Goal: Task Accomplishment & Management: Use online tool/utility

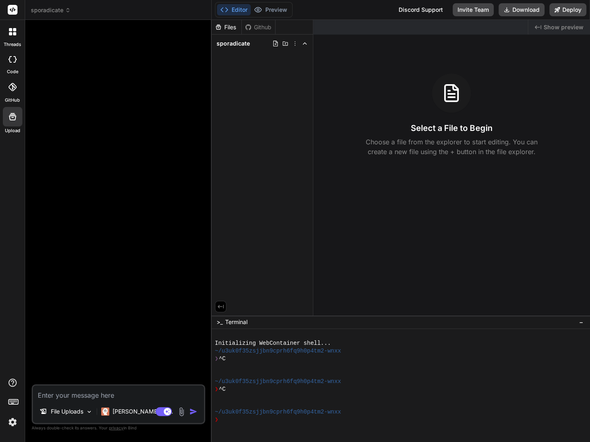
click at [225, 30] on div "Files" at bounding box center [227, 27] width 30 height 8
click at [226, 26] on div "Files" at bounding box center [227, 27] width 30 height 8
click at [36, 11] on span "sporadicate" at bounding box center [51, 10] width 40 height 8
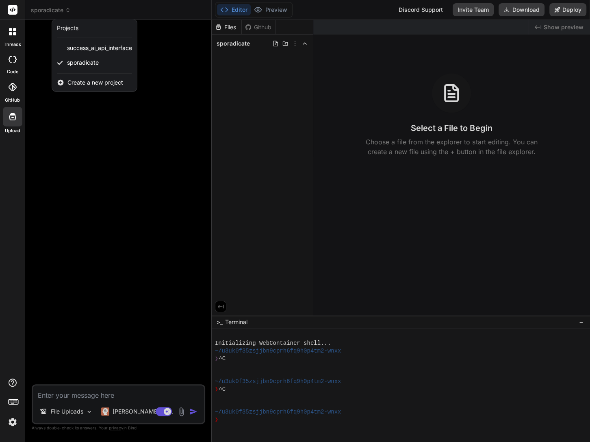
click at [13, 32] on icon at bounding box center [12, 31] width 7 height 7
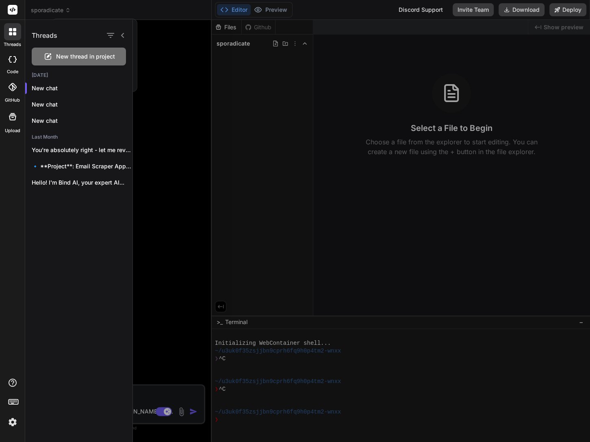
click at [12, 9] on rect at bounding box center [13, 10] width 10 height 10
click at [52, 10] on div at bounding box center [295, 221] width 590 height 442
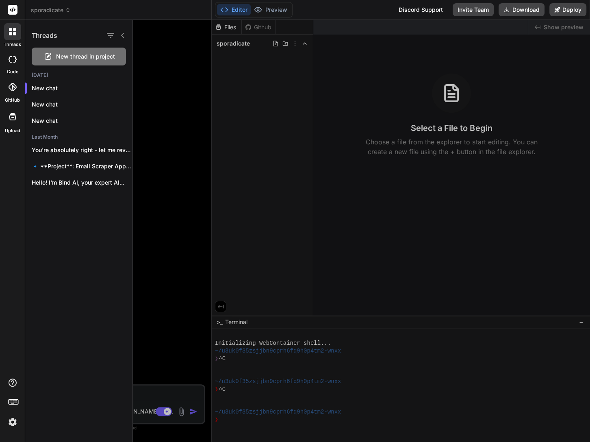
click at [80, 10] on div "sporadicate" at bounding box center [118, 10] width 175 height 8
click at [148, 89] on div at bounding box center [361, 231] width 457 height 422
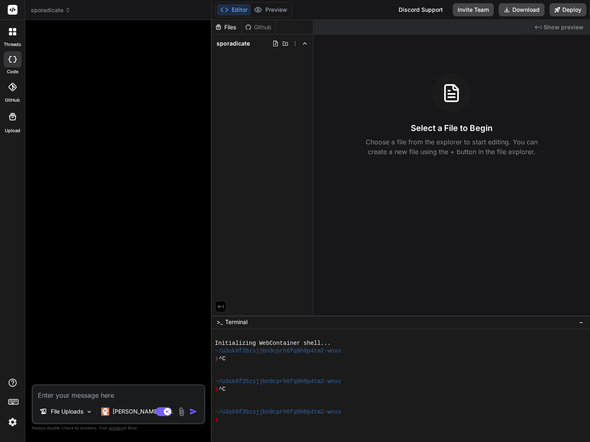
click at [56, 11] on span "sporadicate" at bounding box center [51, 10] width 40 height 8
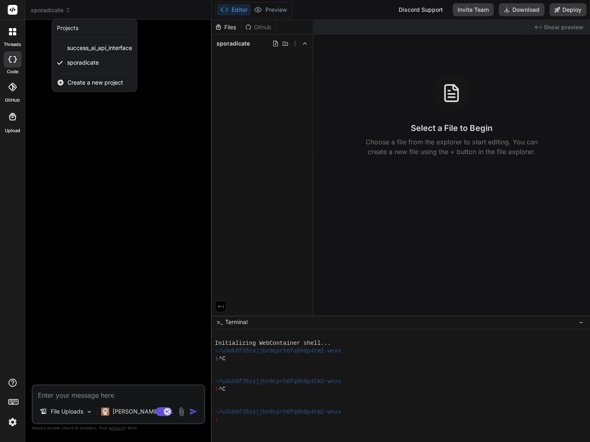
click at [69, 86] on div "Create a new project" at bounding box center [94, 83] width 85 height 18
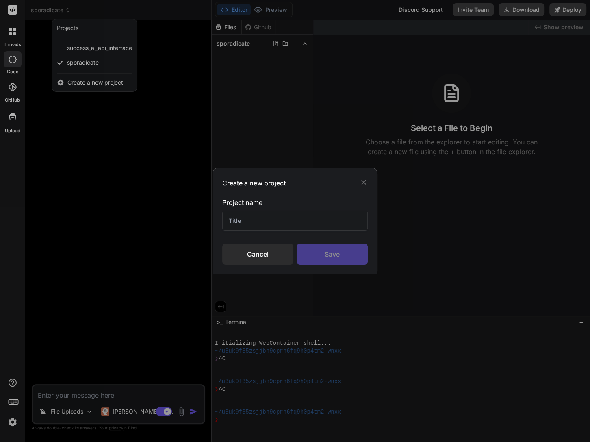
click at [255, 222] on input "text" at bounding box center [295, 221] width 146 height 20
type textarea "x"
type input "RELI"
type textarea "x"
type input "RELI"
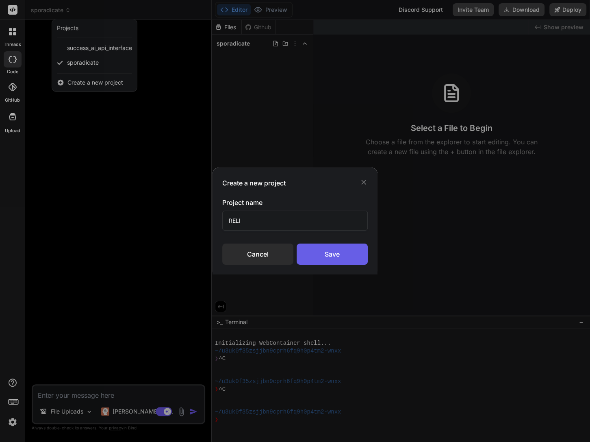
click at [324, 249] on div "Save" at bounding box center [332, 253] width 71 height 21
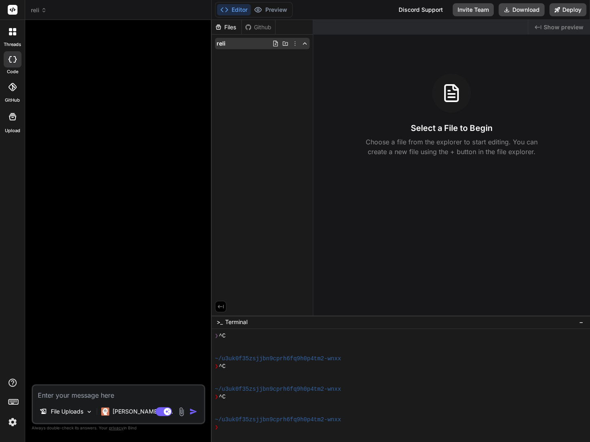
click at [286, 43] on icon at bounding box center [285, 43] width 7 height 7
click at [296, 45] on icon at bounding box center [295, 43] width 7 height 7
click at [282, 134] on div at bounding box center [401, 231] width 378 height 422
click at [225, 25] on div "Files" at bounding box center [227, 27] width 30 height 8
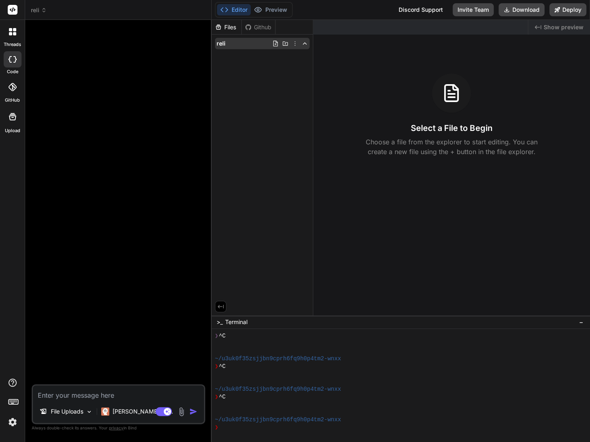
click at [224, 44] on span "reli" at bounding box center [221, 43] width 9 height 8
click at [275, 45] on icon at bounding box center [275, 43] width 7 height 7
click at [239, 56] on input "text" at bounding box center [269, 54] width 89 height 10
click at [265, 73] on div "Files Github reli" at bounding box center [263, 167] width 102 height 295
click at [72, 411] on p "File Uploads" at bounding box center [67, 411] width 33 height 8
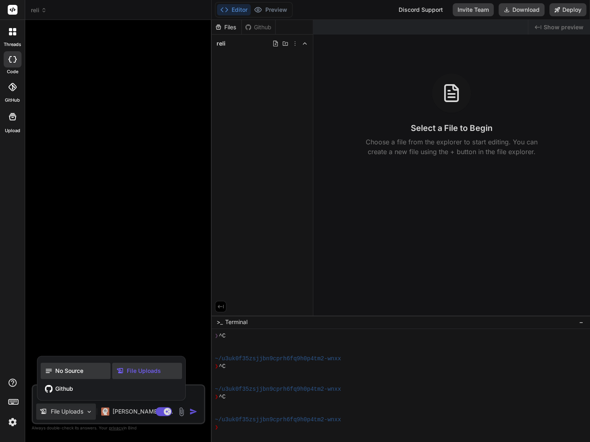
click at [59, 371] on span "No Source" at bounding box center [69, 371] width 28 height 8
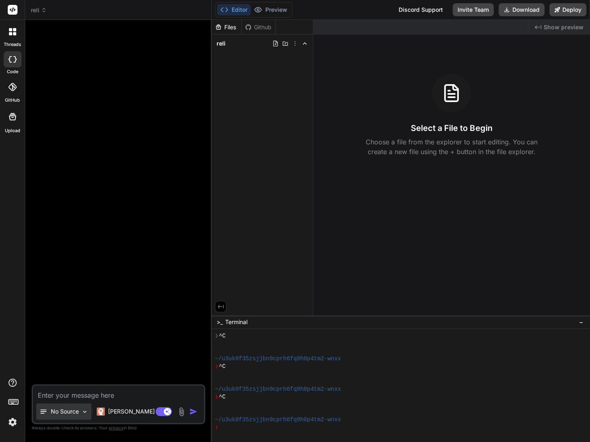
click at [50, 414] on div "No Source" at bounding box center [58, 411] width 39 height 8
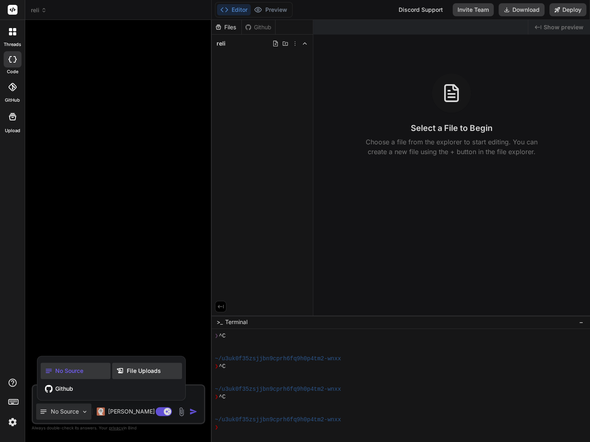
click at [140, 374] on span "File Uploads" at bounding box center [144, 371] width 34 height 8
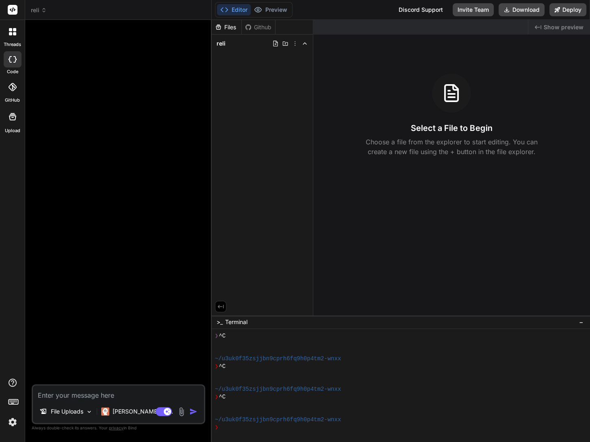
click at [451, 117] on div "Select a File to Begin Choose a file from the explorer to start editing. You ca…" at bounding box center [451, 115] width 277 height 83
click at [11, 115] on icon at bounding box center [13, 117] width 10 height 10
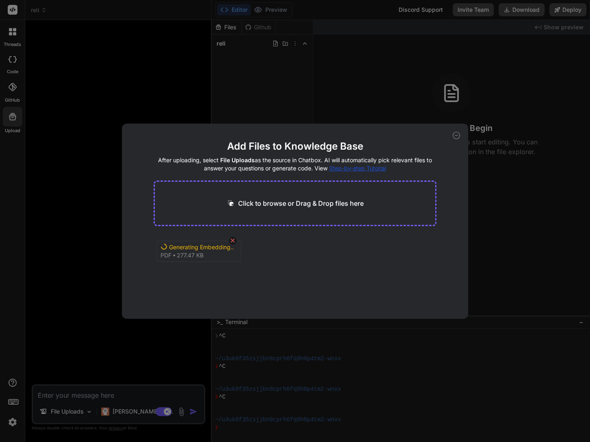
click at [233, 242] on icon at bounding box center [232, 240] width 7 height 7
click at [262, 247] on icon at bounding box center [265, 247] width 7 height 7
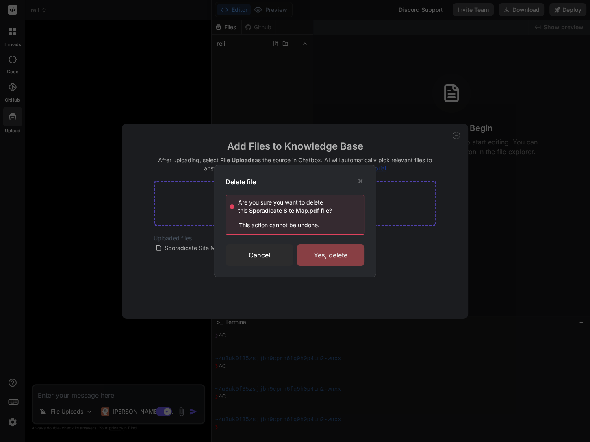
click at [322, 256] on div "Yes, delete" at bounding box center [331, 254] width 68 height 21
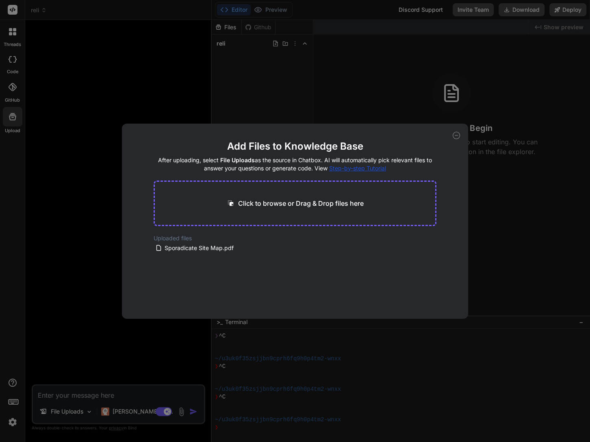
click at [455, 136] on icon at bounding box center [456, 135] width 7 height 7
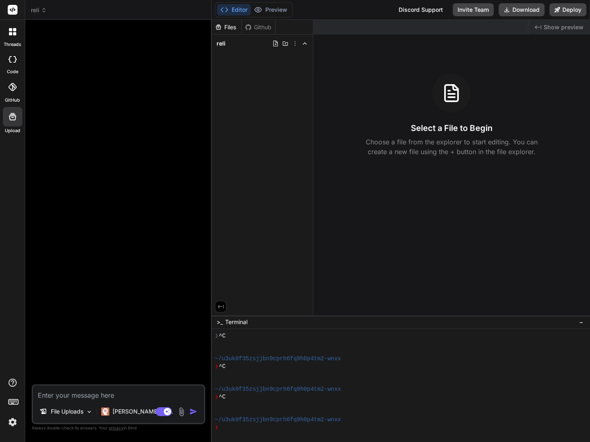
click at [37, 9] on span "reli" at bounding box center [39, 10] width 16 height 8
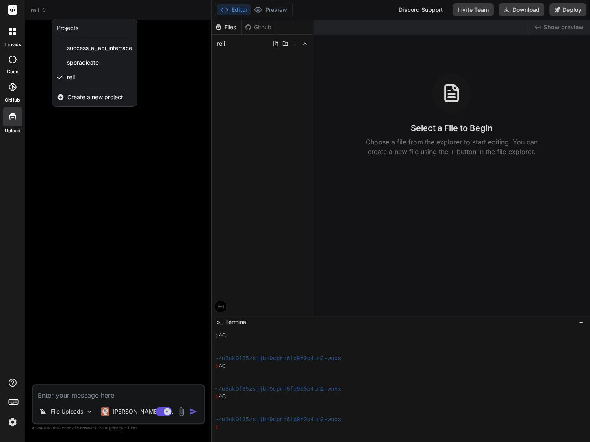
click at [76, 10] on div at bounding box center [295, 221] width 590 height 442
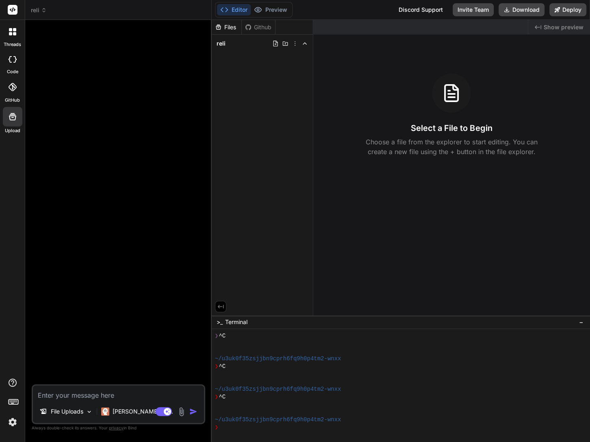
click at [185, 83] on div at bounding box center [119, 205] width 172 height 358
click at [13, 25] on div at bounding box center [12, 31] width 17 height 17
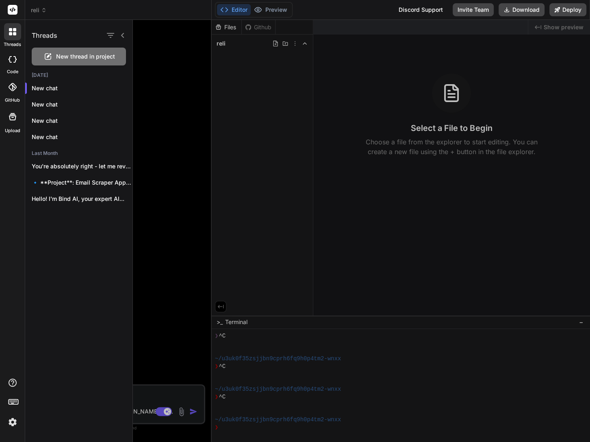
click at [91, 58] on span "New thread in project" at bounding box center [85, 56] width 59 height 8
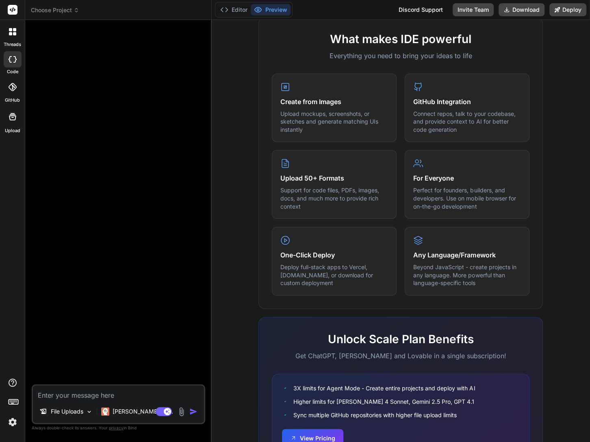
scroll to position [13, 0]
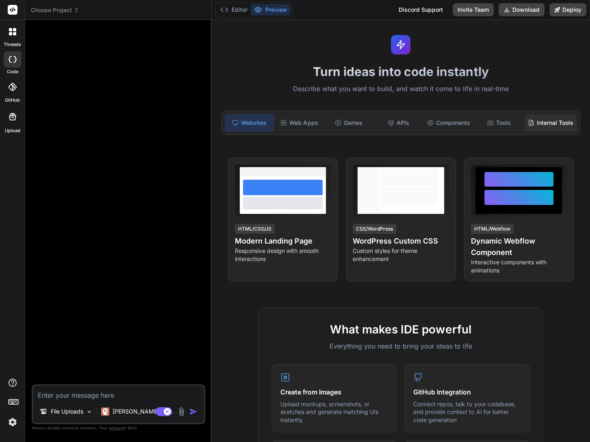
click at [538, 124] on div "Internal Tools" at bounding box center [551, 122] width 52 height 17
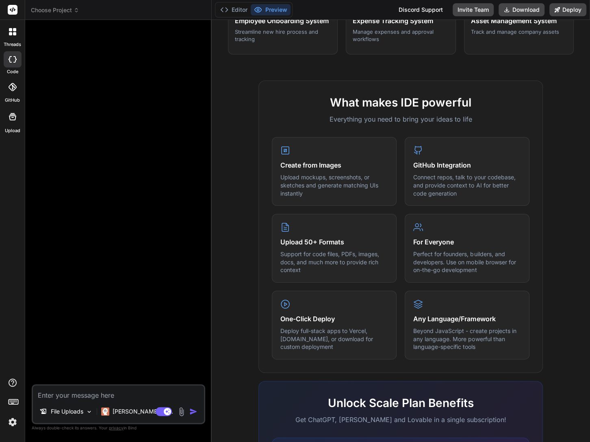
scroll to position [0, 0]
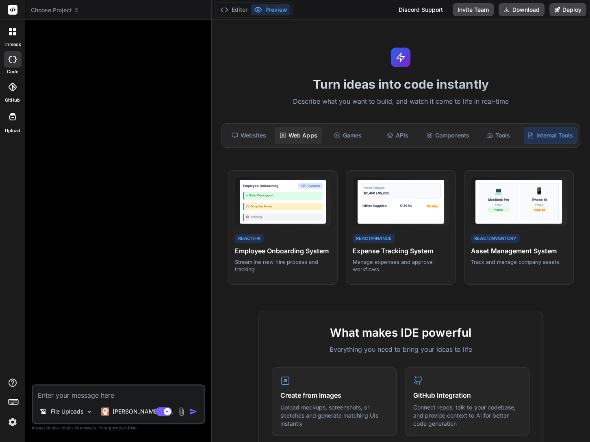
click at [298, 132] on div "Web Apps" at bounding box center [299, 135] width 48 height 17
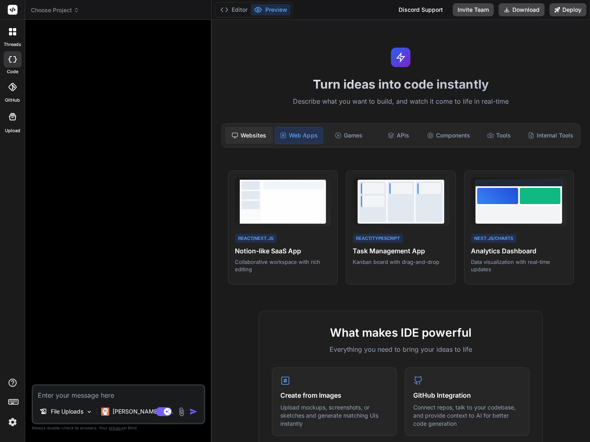
click at [258, 140] on div "Websites" at bounding box center [249, 135] width 48 height 17
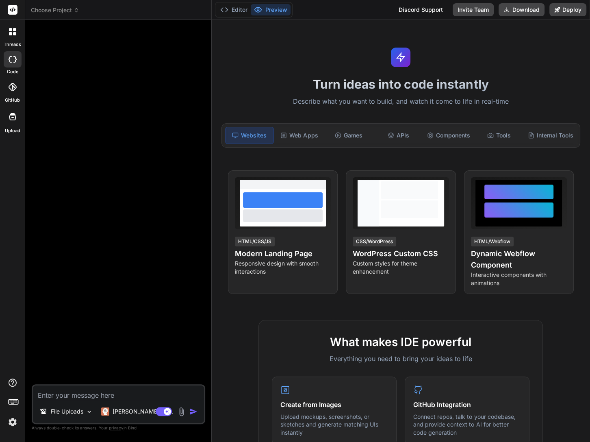
type textarea "x"
